Goal: Navigation & Orientation: Find specific page/section

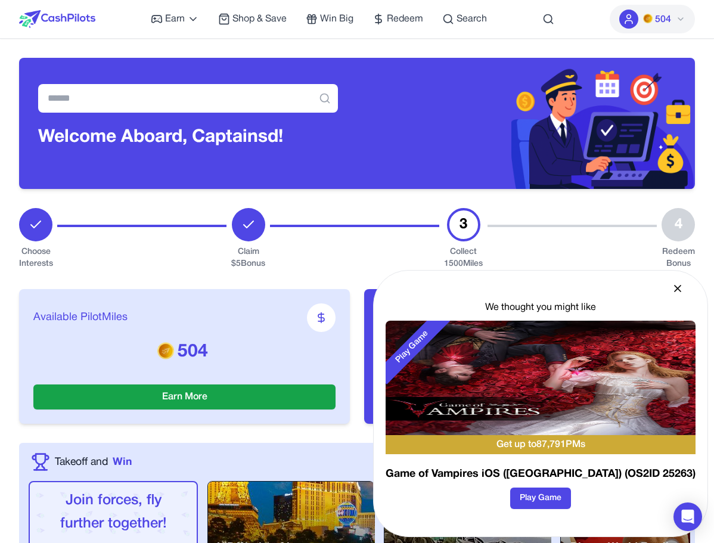
click at [680, 287] on icon at bounding box center [678, 289] width 12 height 12
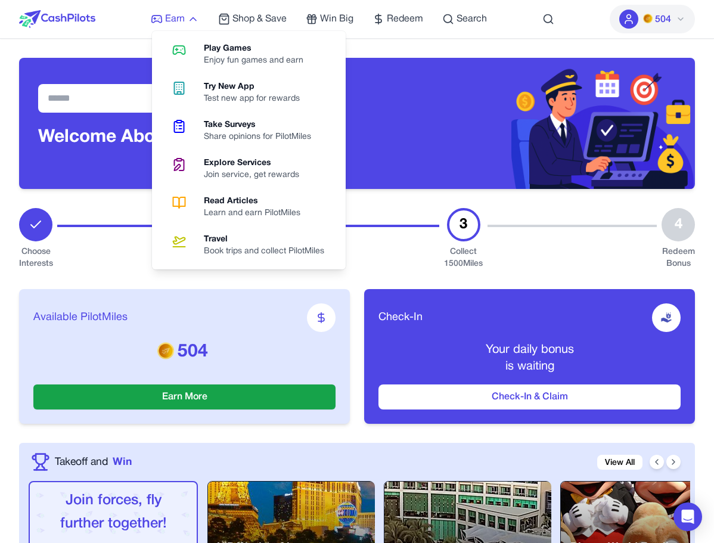
click at [184, 14] on span "Earn" at bounding box center [175, 19] width 20 height 14
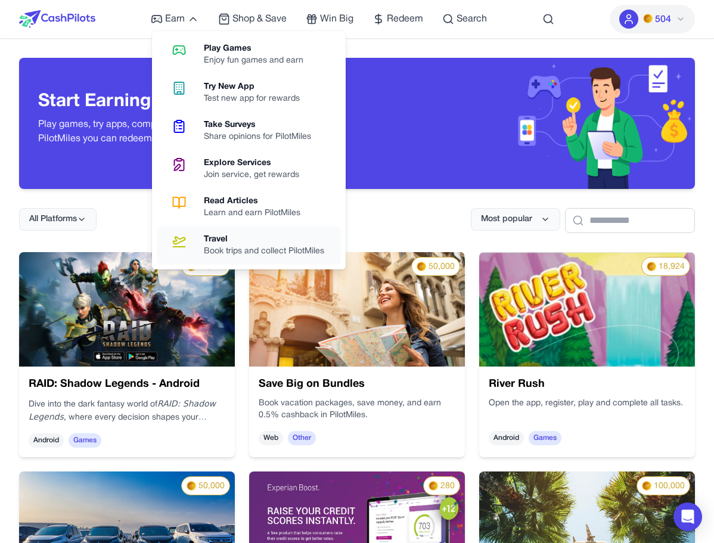
click at [258, 246] on div "Book trips and collect PilotMiles" at bounding box center [269, 252] width 130 height 12
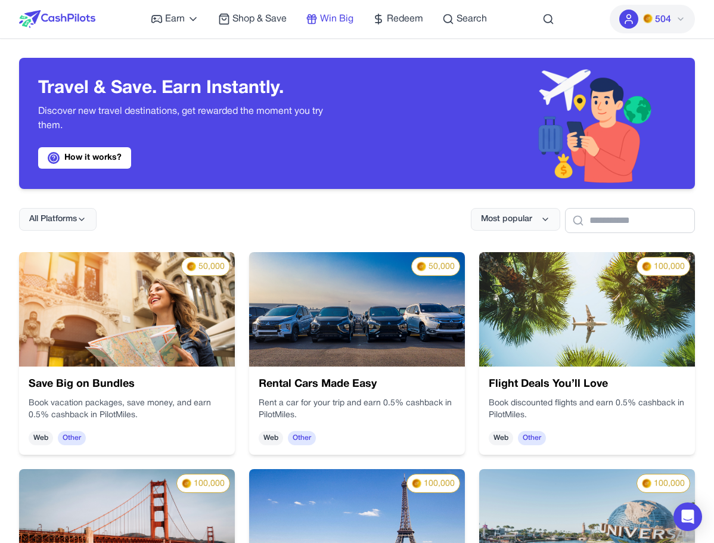
click at [337, 19] on span "Win Big" at bounding box center [336, 19] width 33 height 14
